Goal: Book appointment/travel/reservation

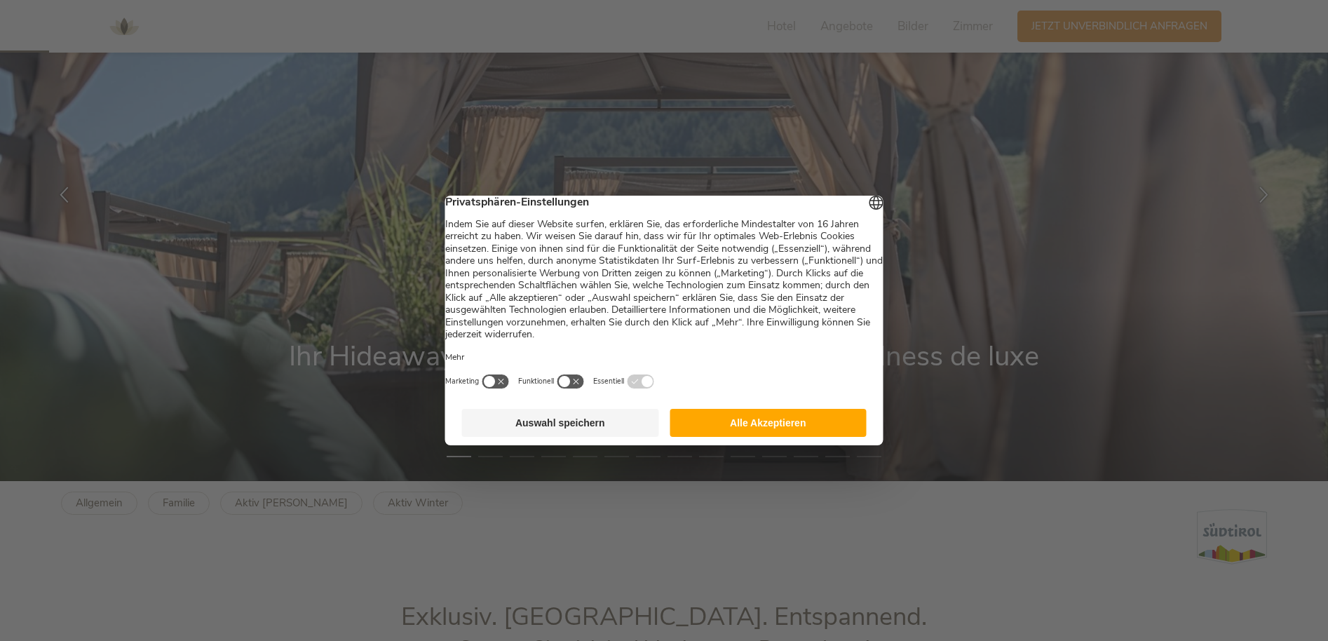
drag, startPoint x: 762, startPoint y: 434, endPoint x: 734, endPoint y: 409, distance: 37.2
click at [762, 434] on button "Alle Akzeptieren" at bounding box center [768, 423] width 197 height 28
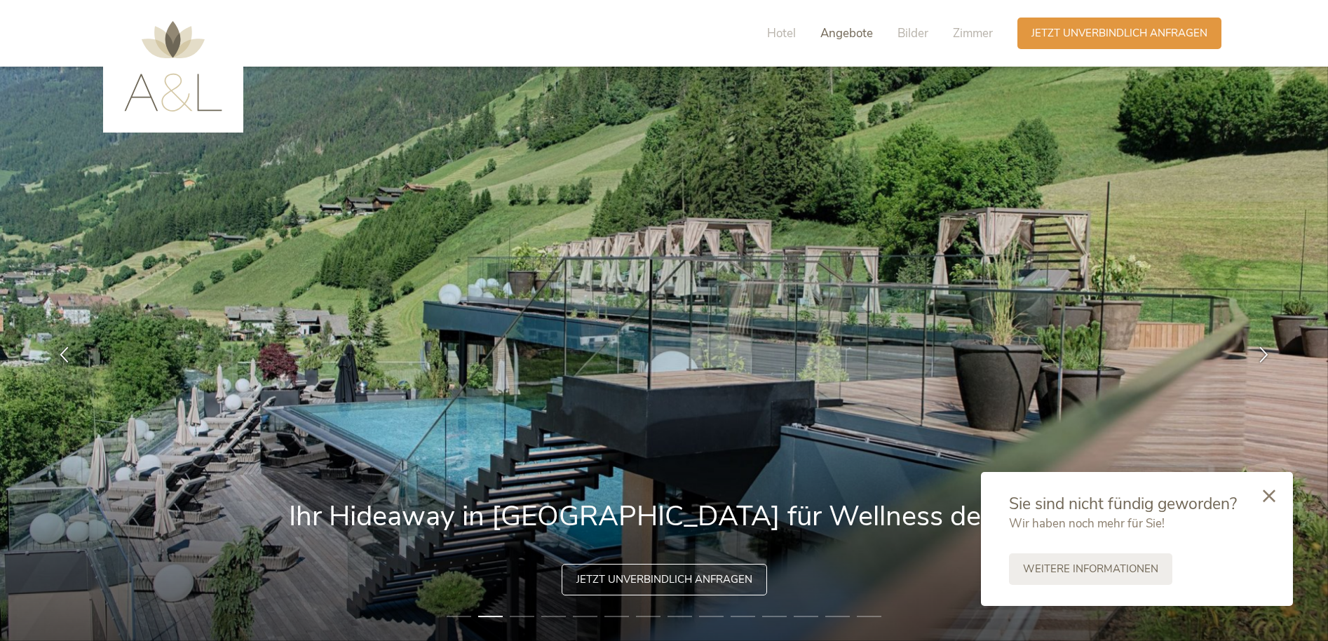
click at [850, 29] on span "Angebote" at bounding box center [847, 33] width 53 height 16
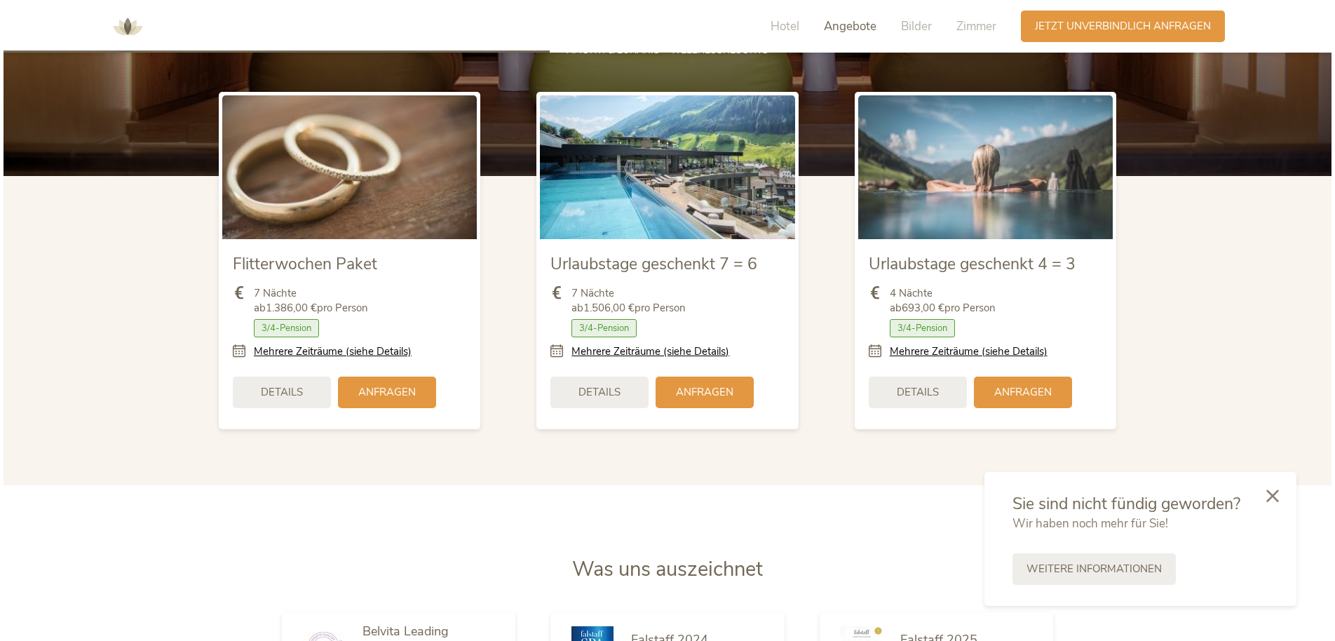
scroll to position [1795, 0]
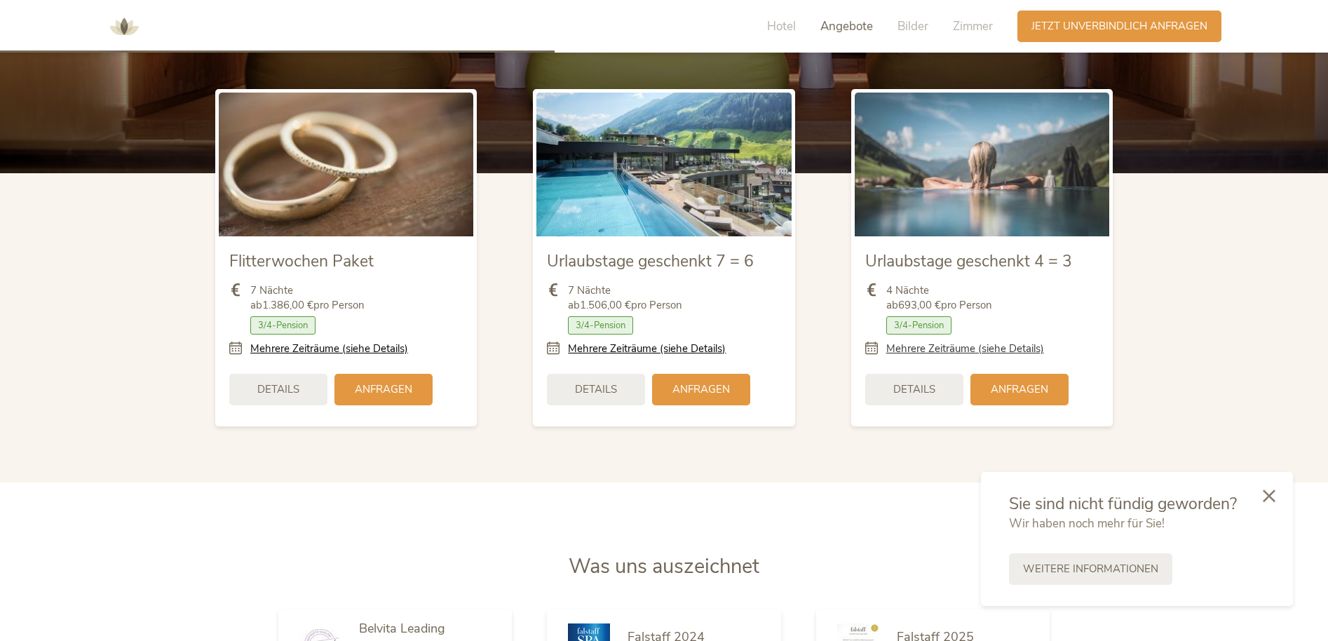
click at [1011, 346] on link "Mehrere Zeiträume (siehe Details)" at bounding box center [966, 349] width 158 height 15
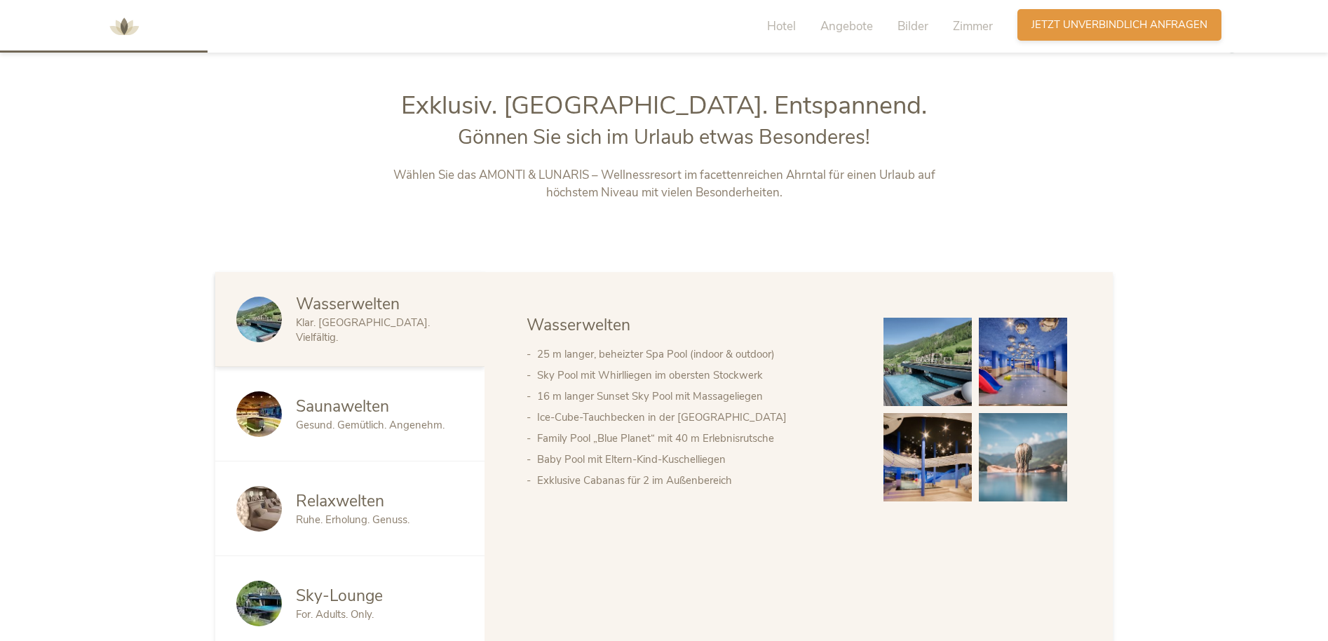
click at [1103, 27] on span "Jetzt unverbindlich anfragen" at bounding box center [1120, 25] width 176 height 15
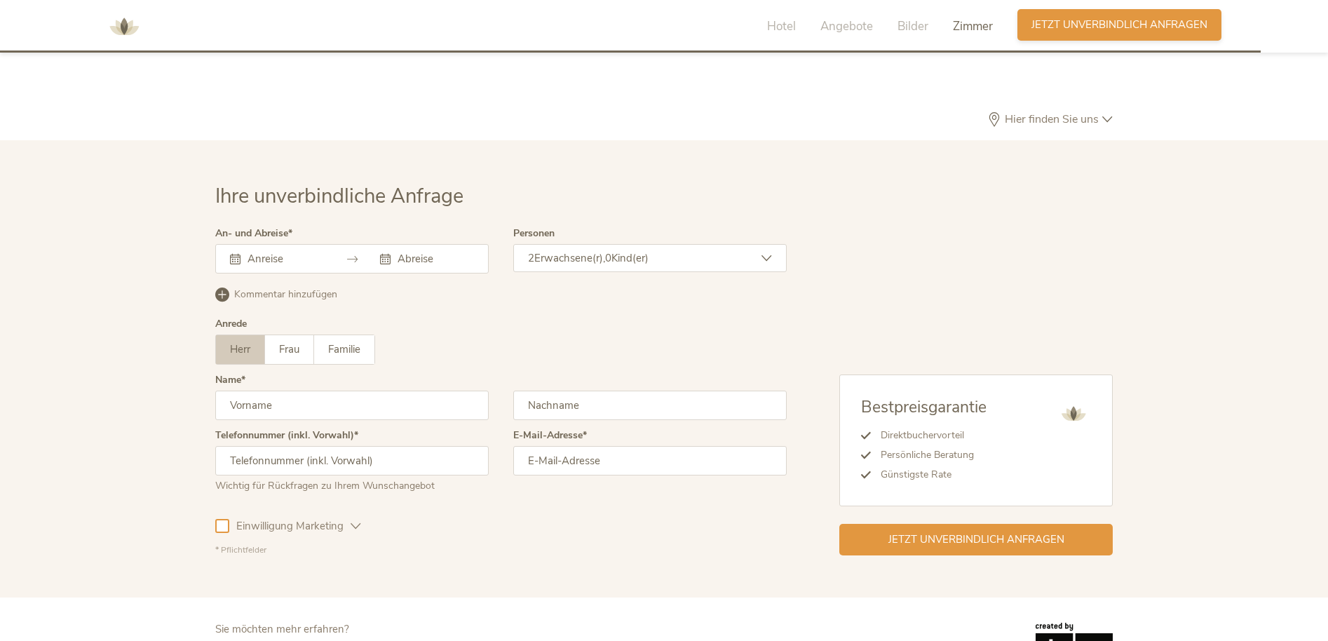
scroll to position [4296, 0]
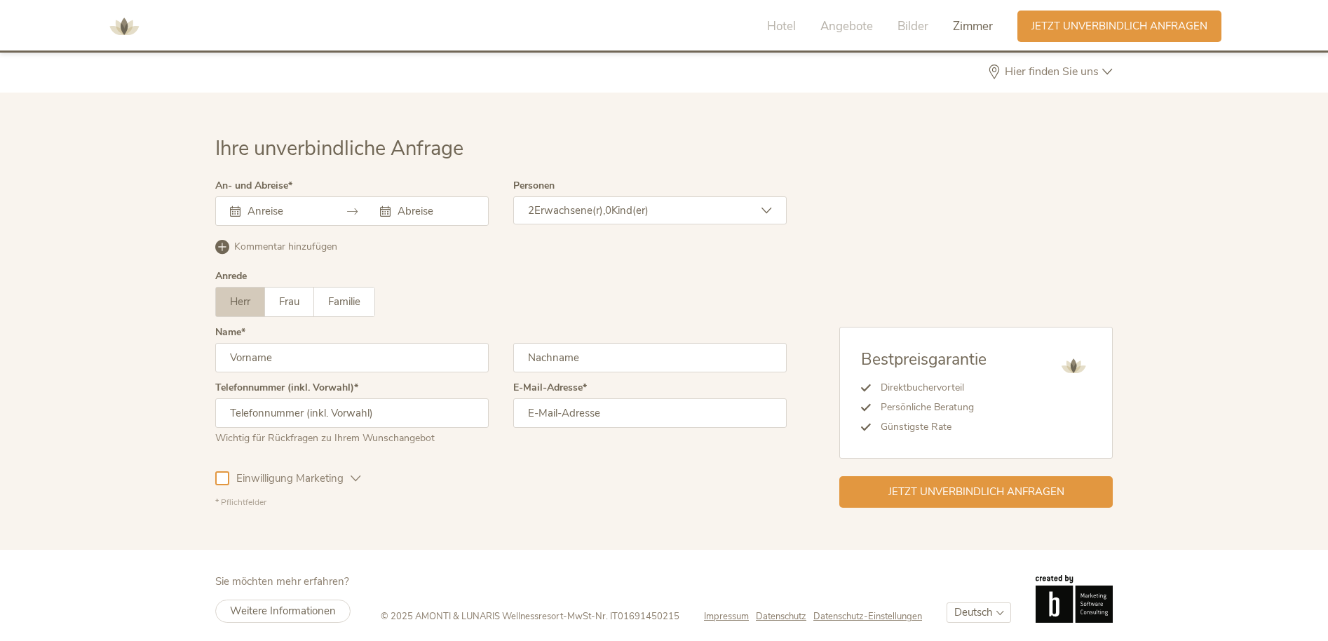
click at [281, 196] on div at bounding box center [352, 210] width 274 height 29
click at [271, 206] on input "text" at bounding box center [284, 211] width 80 height 14
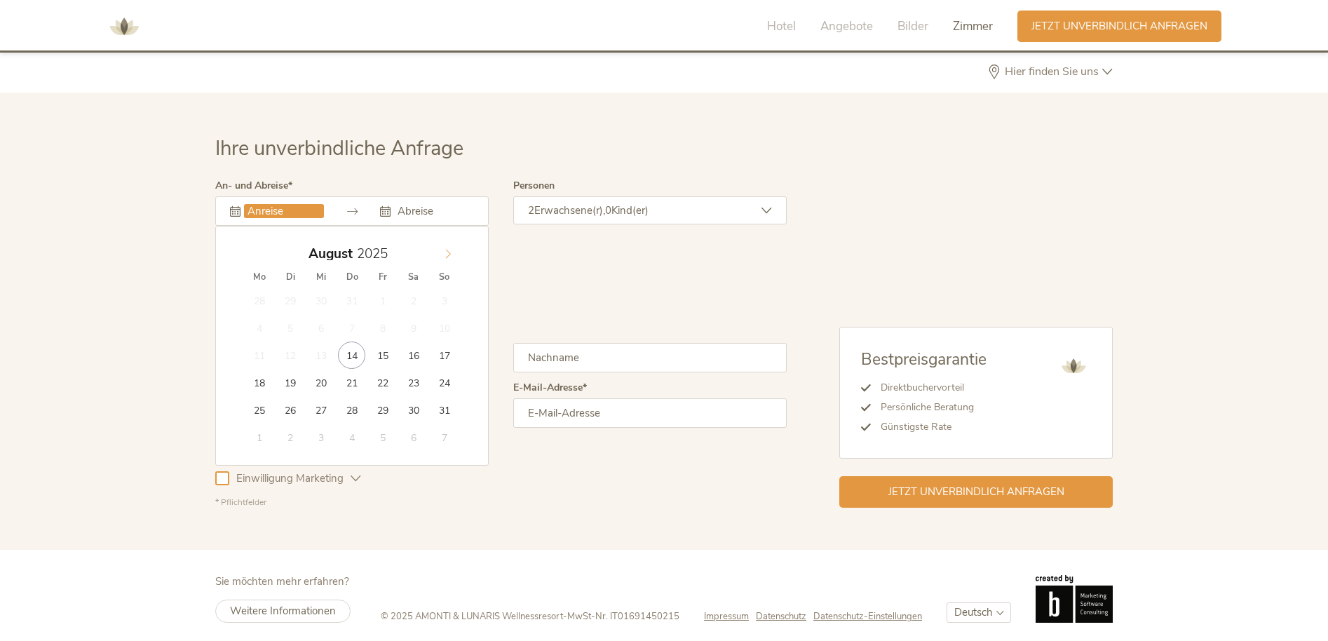
click at [455, 241] on span at bounding box center [448, 251] width 24 height 20
click at [241, 205] on div "[DATE]" at bounding box center [277, 211] width 94 height 14
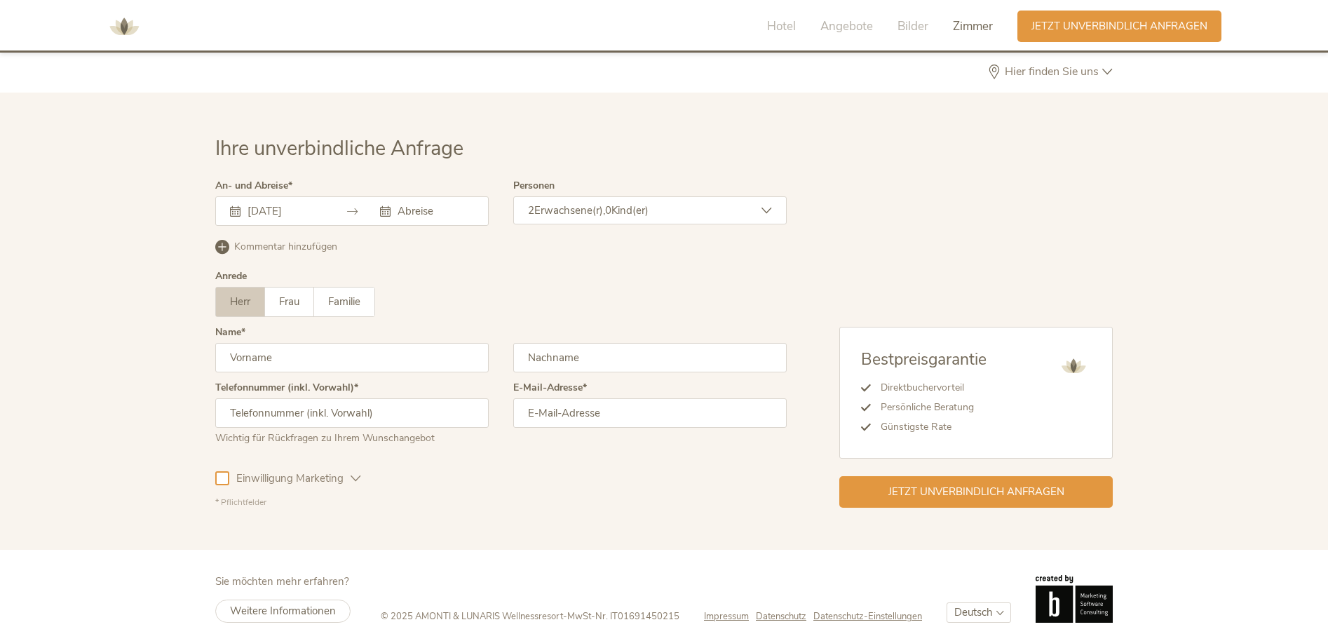
scroll to position [4297, 1]
click at [237, 206] on icon at bounding box center [235, 210] width 11 height 11
click at [330, 205] on div "[DATE]" at bounding box center [352, 210] width 274 height 29
click at [236, 211] on div "[DATE]" at bounding box center [277, 210] width 94 height 14
click at [235, 207] on icon at bounding box center [235, 210] width 11 height 11
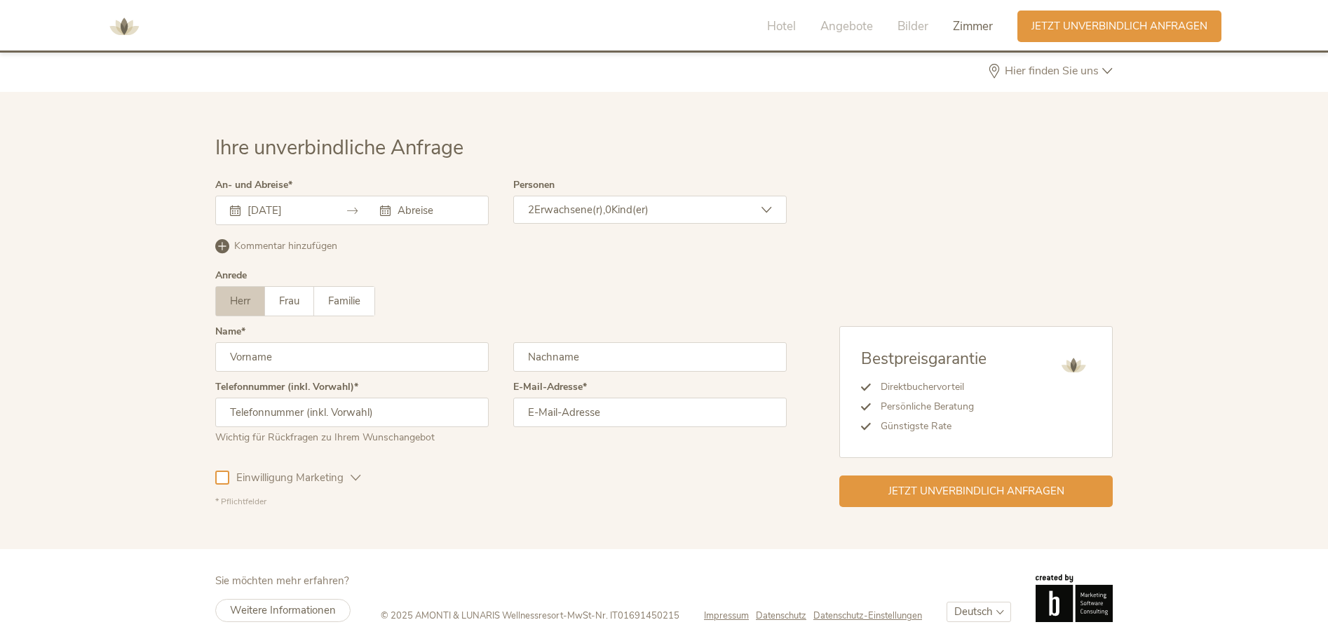
click at [329, 204] on div "[DATE]" at bounding box center [352, 210] width 274 height 29
click at [299, 203] on input "[DATE]" at bounding box center [284, 210] width 80 height 14
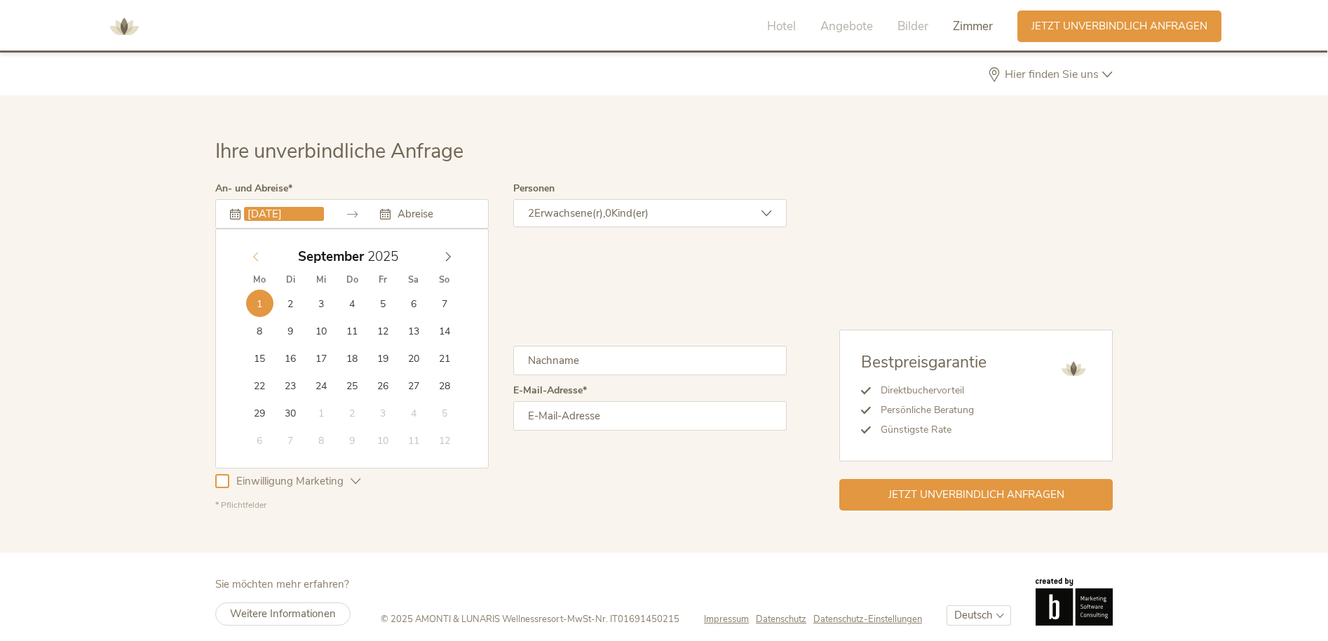
scroll to position [4295, 1]
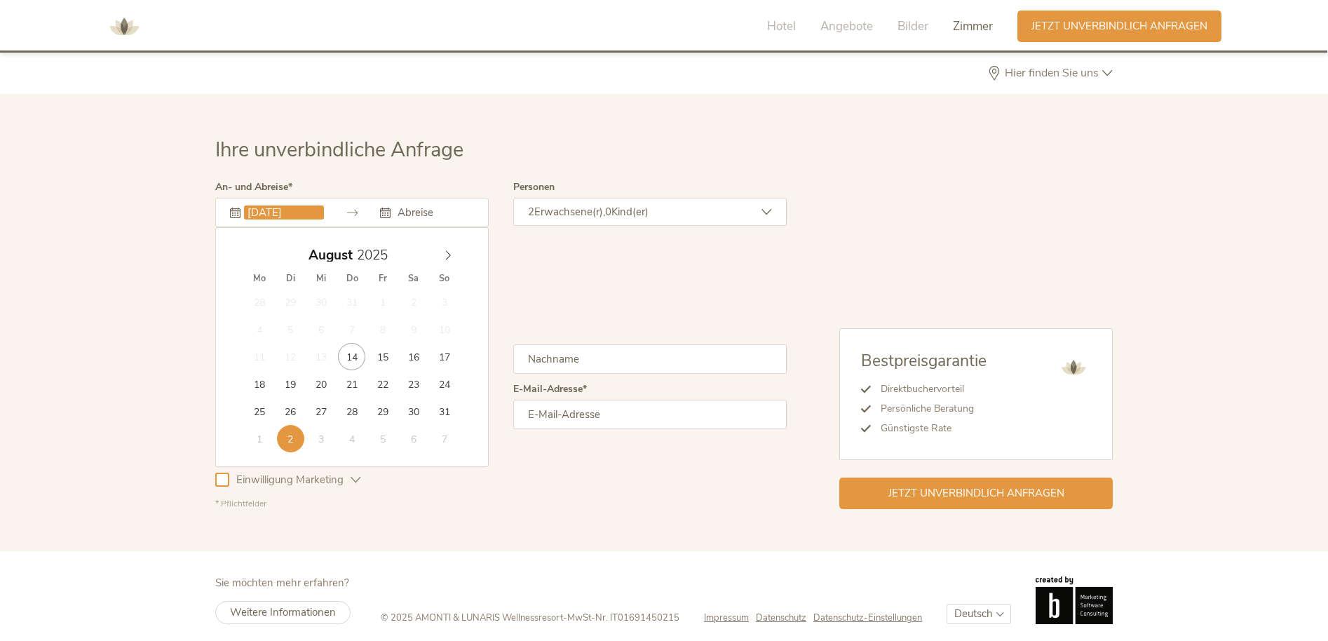
click at [259, 252] on div "[DATE]" at bounding box center [352, 255] width 216 height 27
type input "[DATE]"
click at [338, 297] on div "1 2 3 4 5 6 7 8 9 10 11 12 13 14 15 16 17 18 19 20 21 22 23 24 25 26 27 28 29 3…" at bounding box center [352, 371] width 216 height 164
type input "[DATE]"
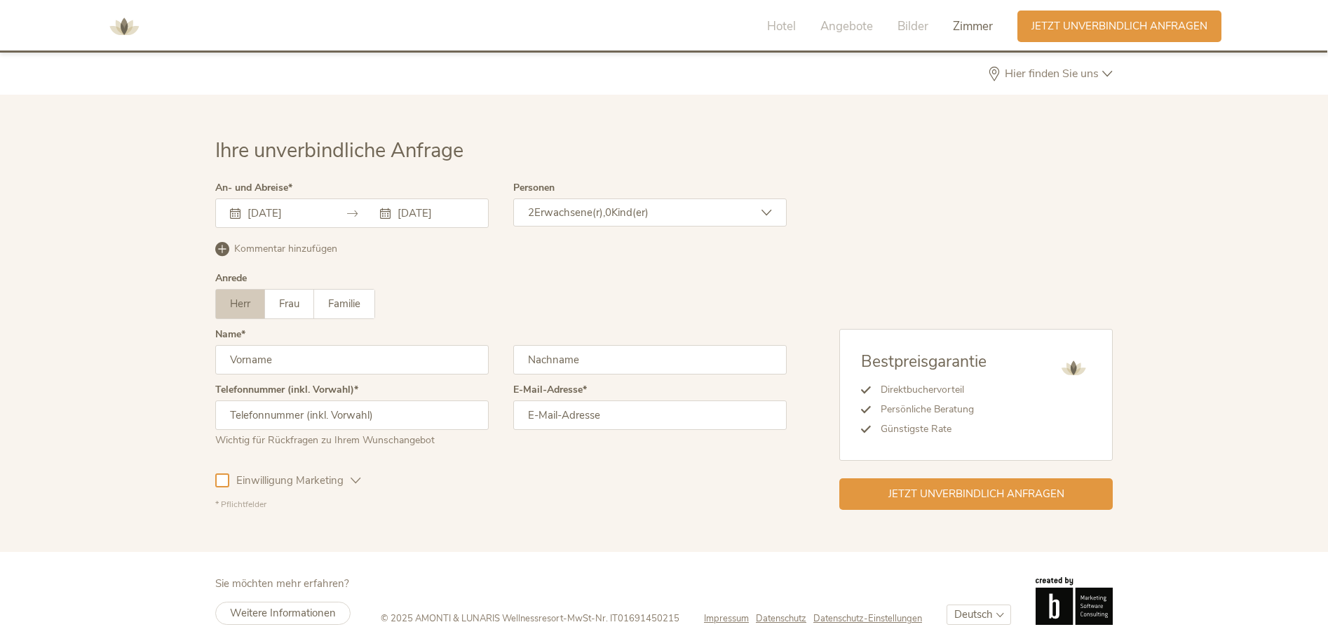
click at [574, 216] on div "2 Erwachsene(r), 0 Kind(er)" at bounding box center [650, 212] width 274 height 28
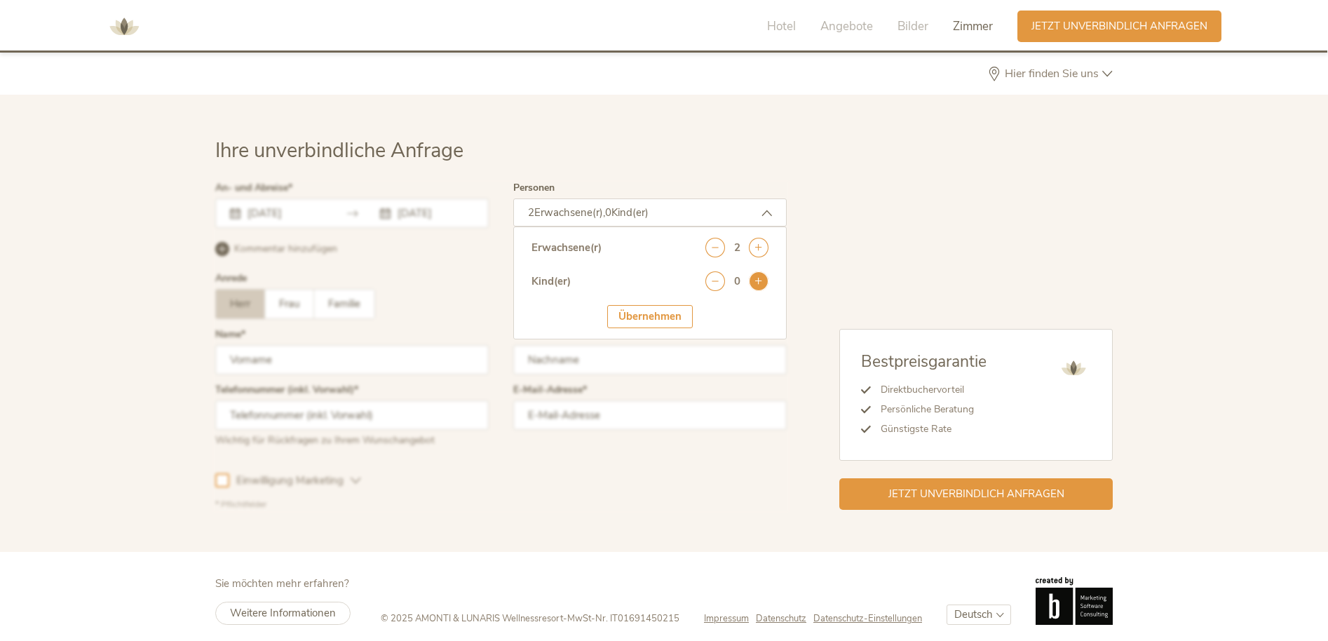
click at [749, 278] on icon at bounding box center [759, 281] width 20 height 20
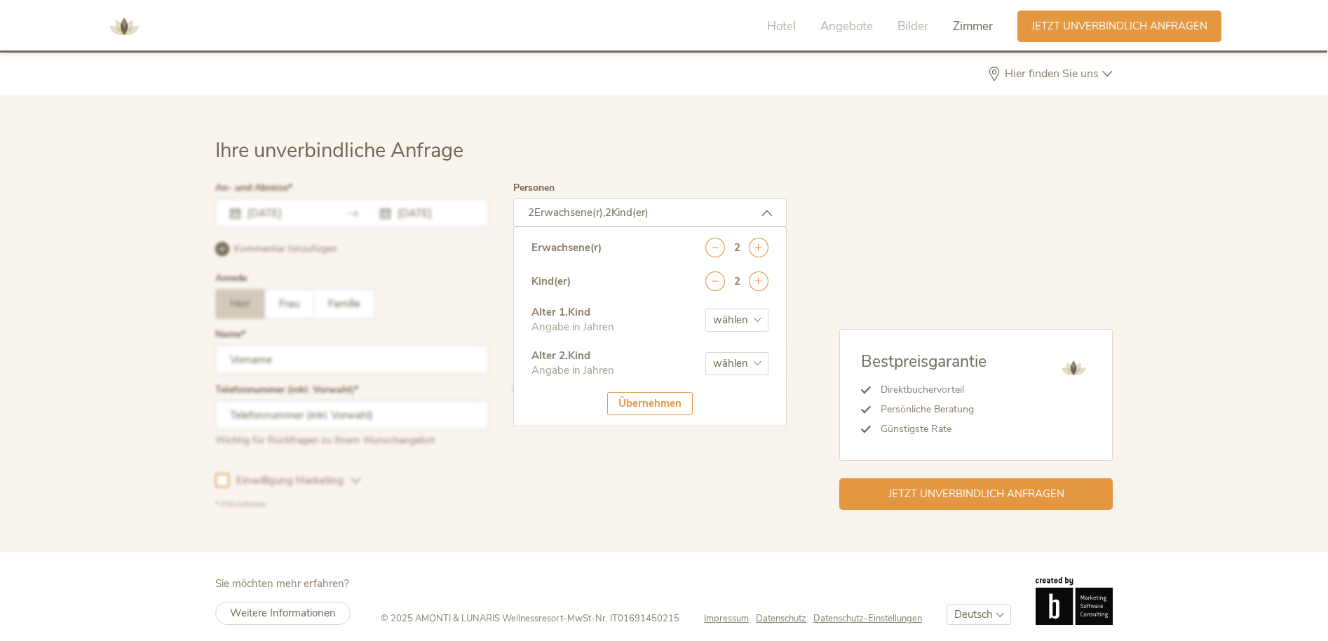
select select "15"
select select "17"
click at [656, 400] on div "Übernehmen" at bounding box center [650, 403] width 86 height 23
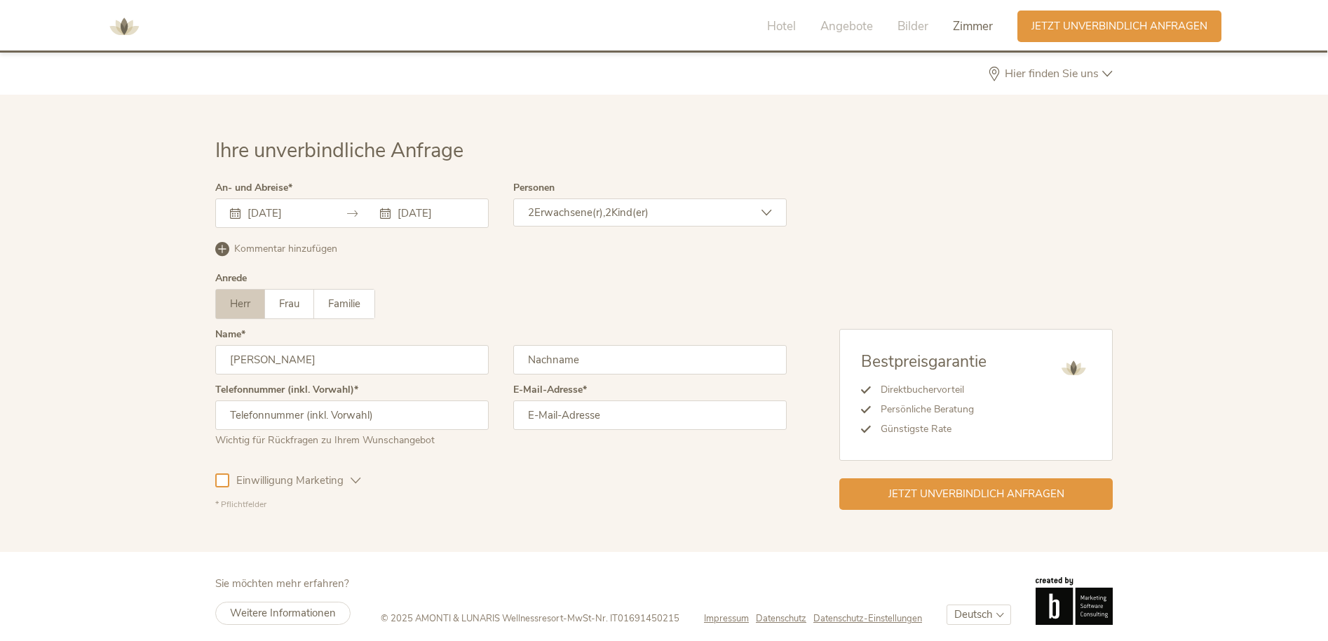
type input "[PERSON_NAME]"
type input "[PHONE_NUMBER]"
type input "tom"
type input "[EMAIL_ADDRESS][DOMAIN_NAME]"
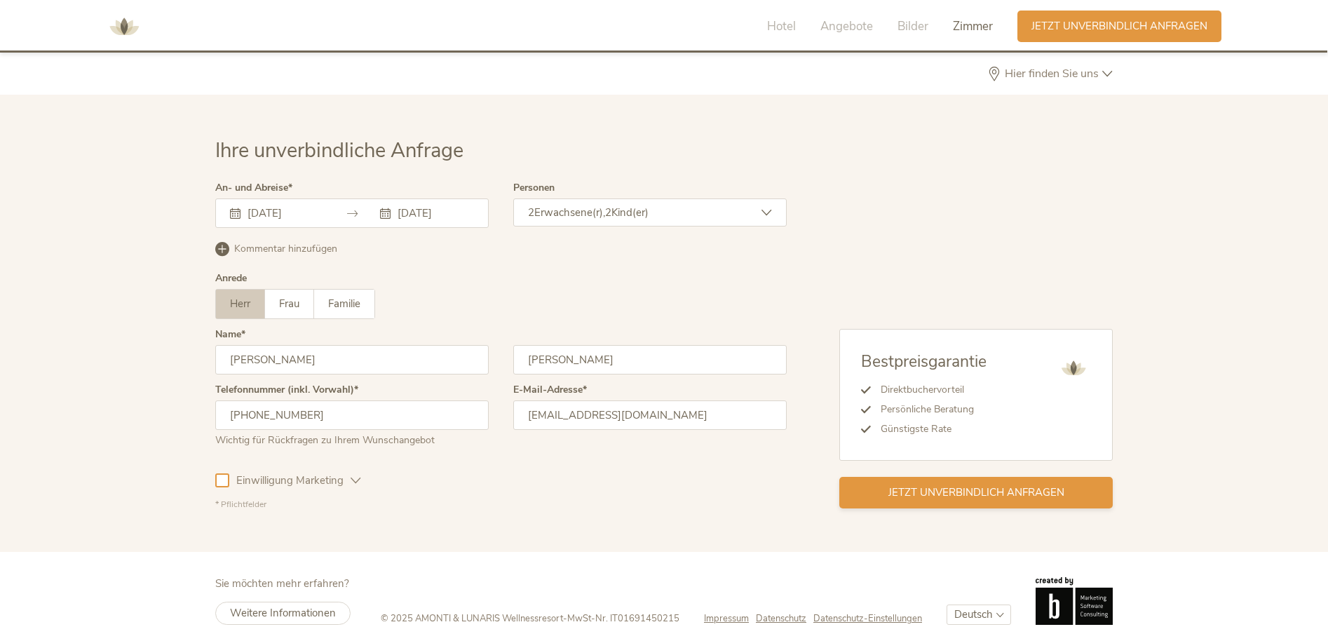
click at [909, 489] on span "Jetzt unverbindlich anfragen" at bounding box center [977, 492] width 176 height 15
